Goal: Task Accomplishment & Management: Use online tool/utility

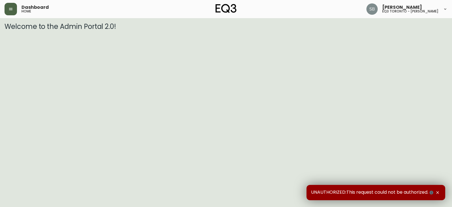
click at [5, 8] on button "button" at bounding box center [11, 9] width 12 height 12
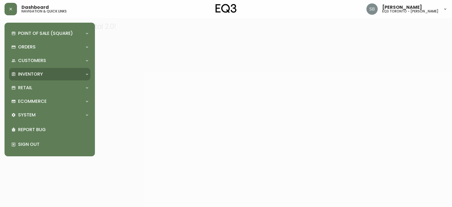
click at [21, 72] on p "Inventory" at bounding box center [30, 74] width 25 height 6
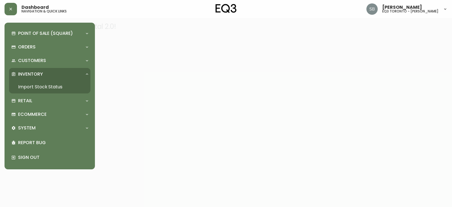
click at [31, 85] on link "Import Stock Status" at bounding box center [49, 86] width 81 height 13
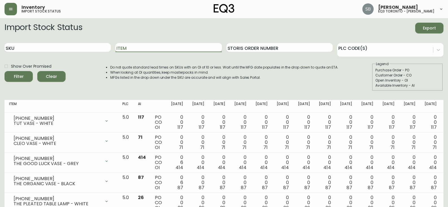
click at [140, 47] on input "Item" at bounding box center [168, 47] width 106 height 9
